Goal: Feedback & Contribution: Submit feedback/report problem

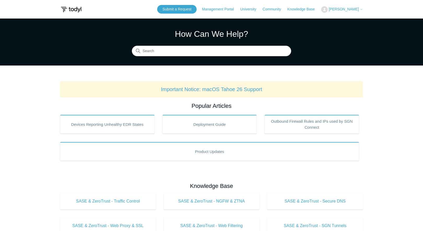
click at [354, 9] on span "[PERSON_NAME]" at bounding box center [344, 9] width 30 height 4
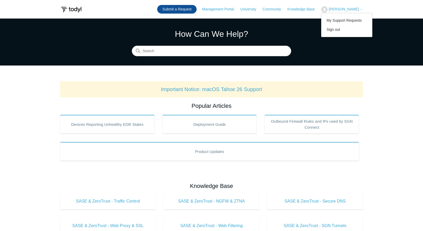
click at [193, 9] on link "Submit a Request" at bounding box center [176, 9] width 39 height 9
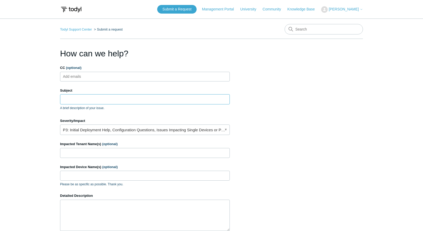
click at [92, 97] on input "Subject" at bounding box center [145, 99] width 170 height 10
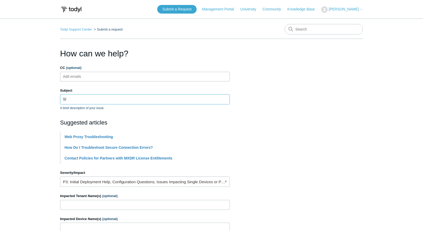
type input "S"
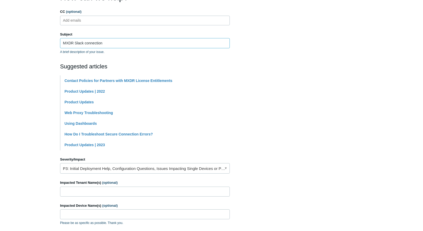
scroll to position [116, 0]
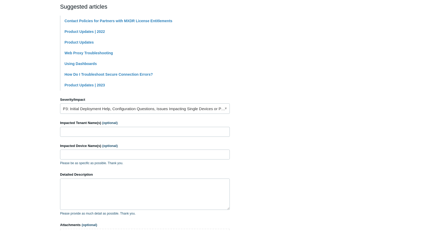
type input "MXDR Slack connection"
click at [172, 108] on link "P3: Initial Deployment Help, Configuration Questions, Issues Impacting Single D…" at bounding box center [145, 108] width 170 height 10
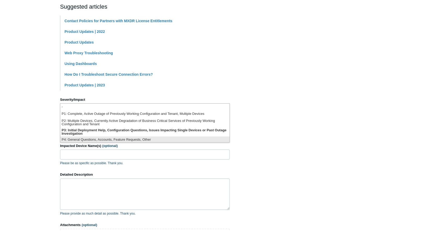
scroll to position [1, 0]
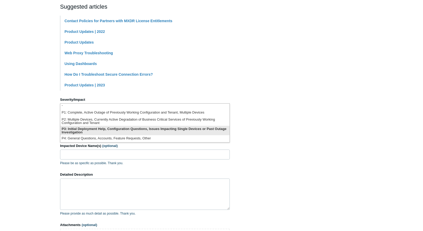
click at [128, 132] on li "P3: Initial Deployment Help, Configuration Questions, Issues Impacting Single D…" at bounding box center [144, 130] width 169 height 9
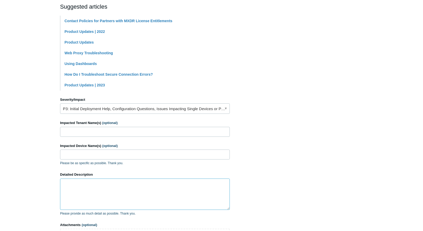
click at [100, 184] on textarea "Detailed Description" at bounding box center [145, 194] width 170 height 31
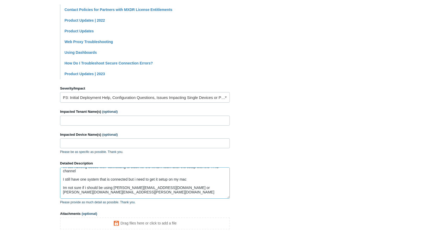
scroll to position [8, 0]
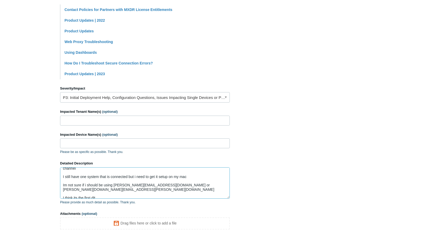
drag, startPoint x: 99, startPoint y: 197, endPoint x: 60, endPoint y: 192, distance: 39.7
click at [60, 192] on textarea "Im still haveing issues with connecting to slack for the MXDR team after the se…" at bounding box center [145, 182] width 170 height 31
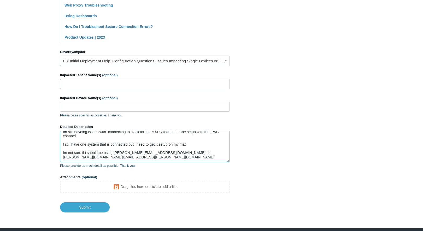
scroll to position [164, 0]
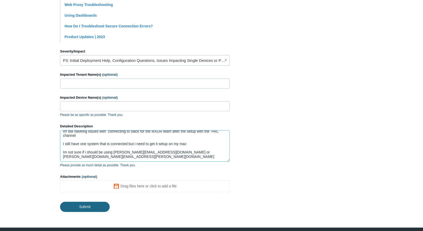
type textarea "Im still haveing issues with connecting to slack for the MXDR team after the se…"
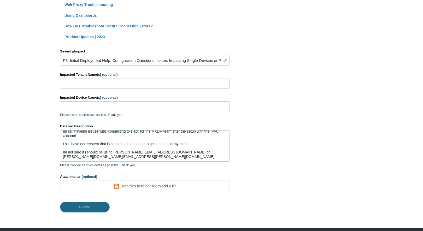
click at [81, 208] on input "Submit" at bounding box center [85, 207] width 50 height 10
